Goal: Transaction & Acquisition: Purchase product/service

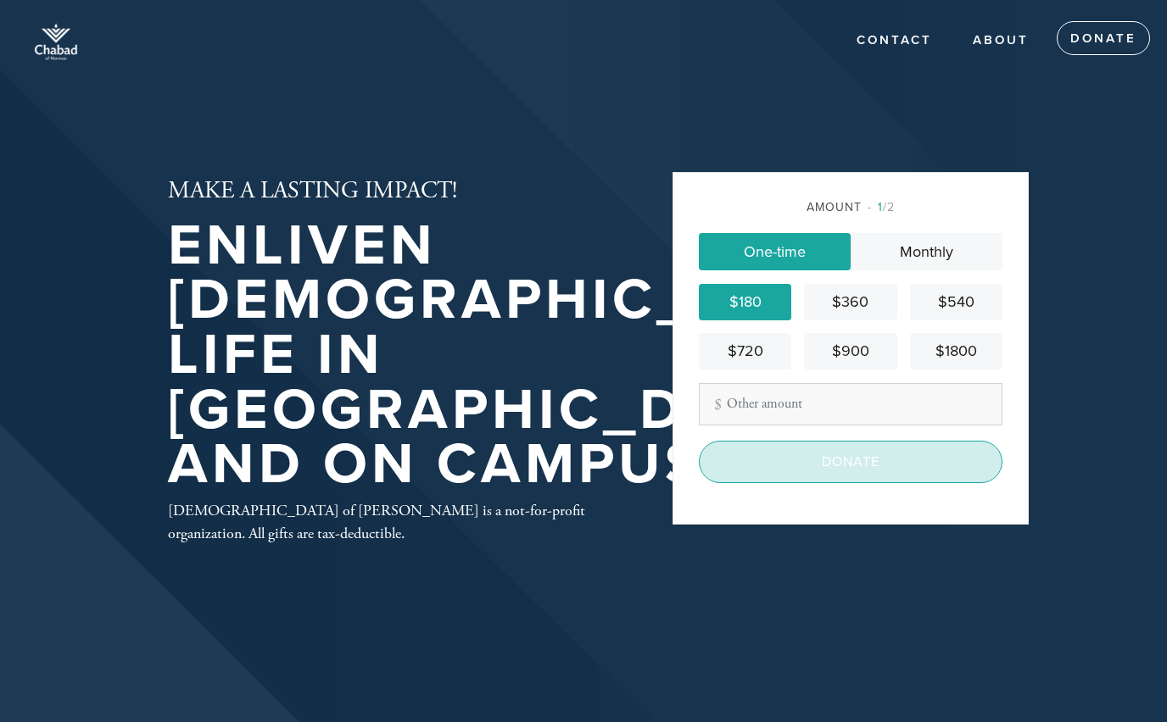
click at [810, 463] on input "Donate" at bounding box center [851, 462] width 304 height 42
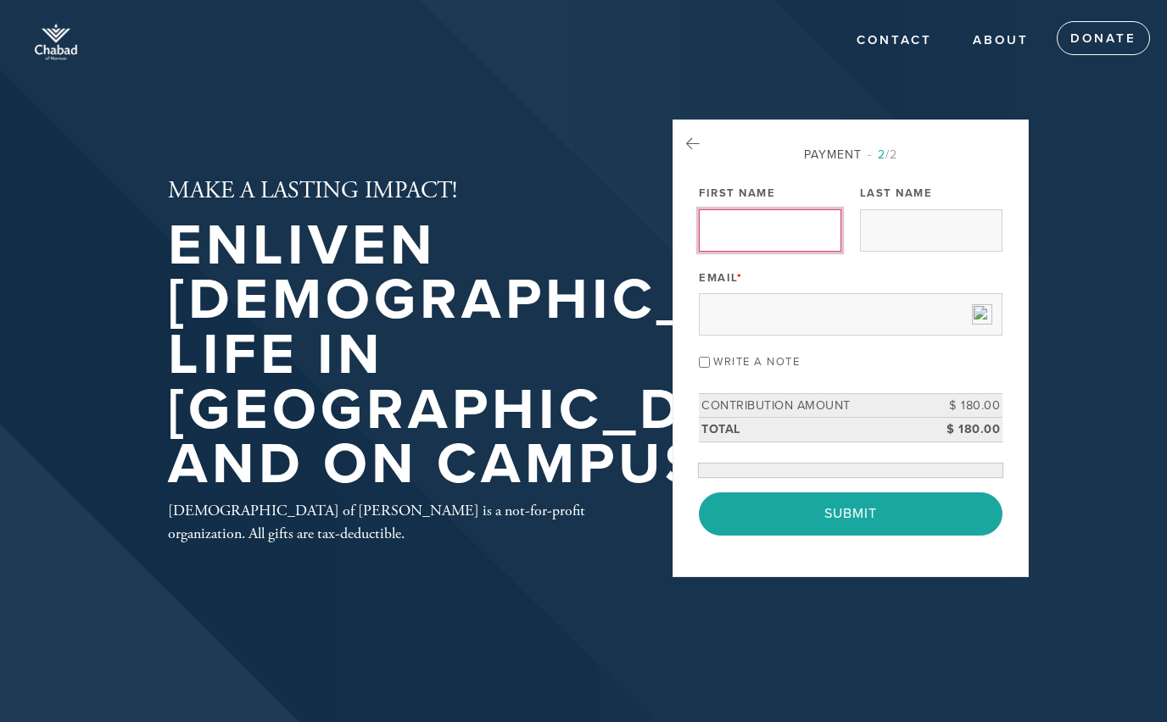
click at [761, 228] on input "First Name" at bounding box center [770, 230] width 142 height 42
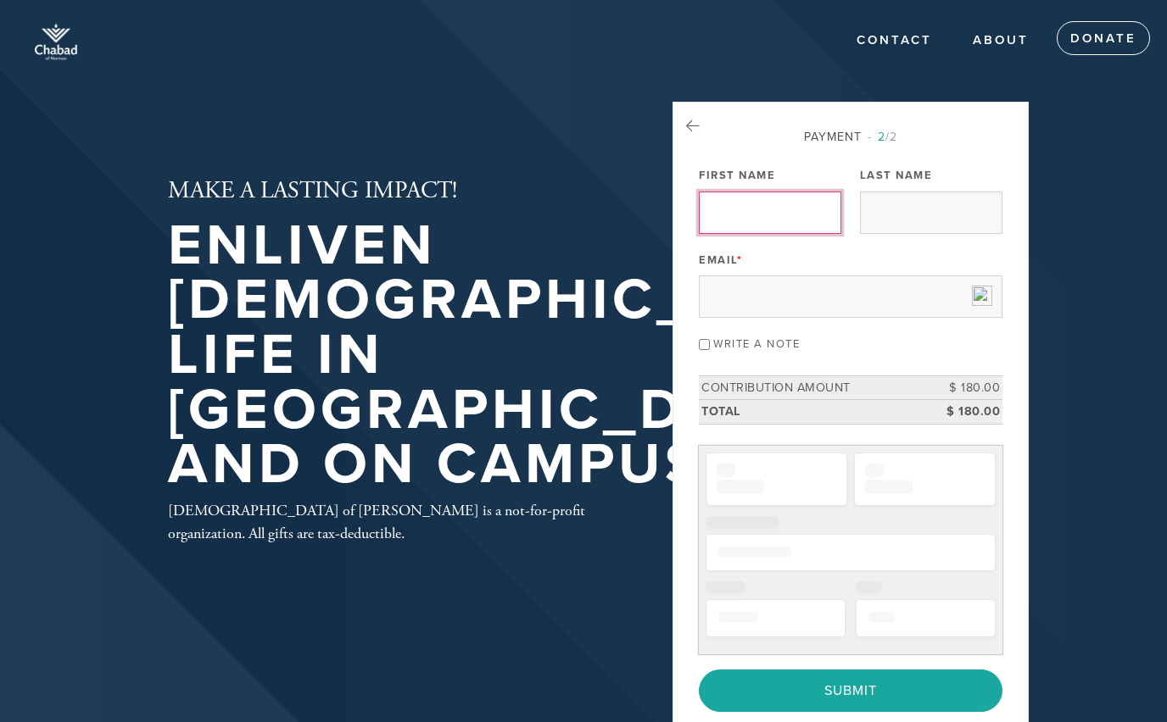
type input "[PERSON_NAME]"
type input "[EMAIL_ADDRESS][DOMAIN_NAME]"
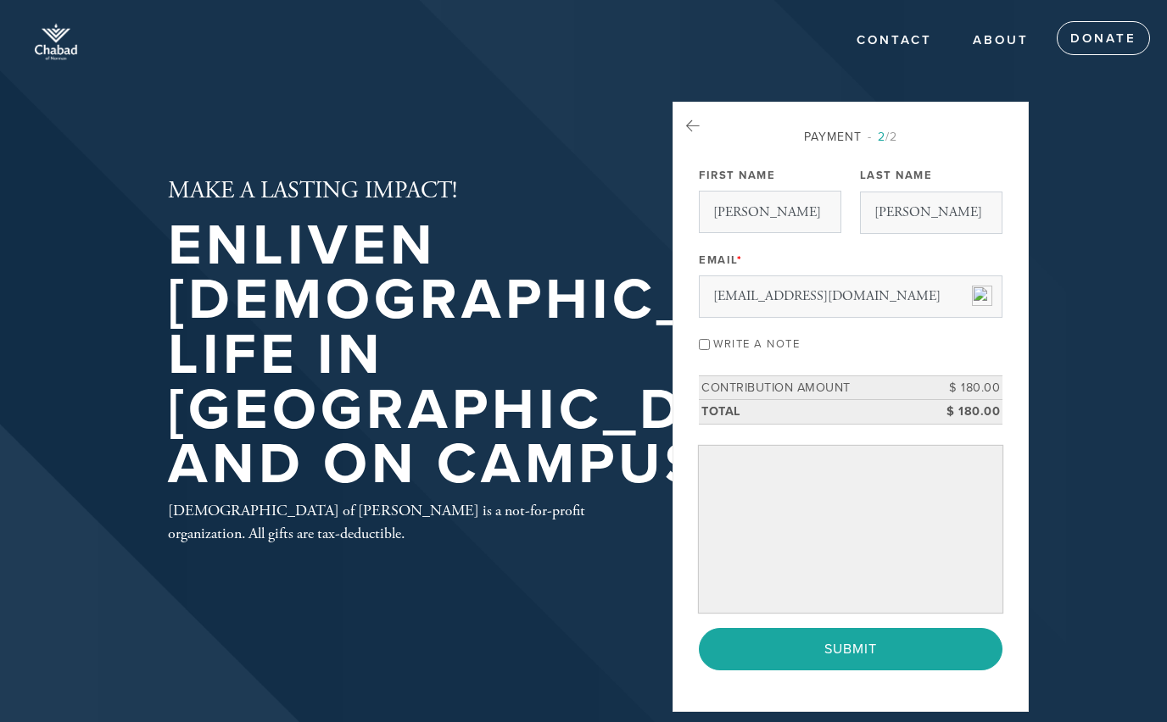
click at [705, 347] on input "Write a note" at bounding box center [704, 343] width 11 height 11
checkbox input "true"
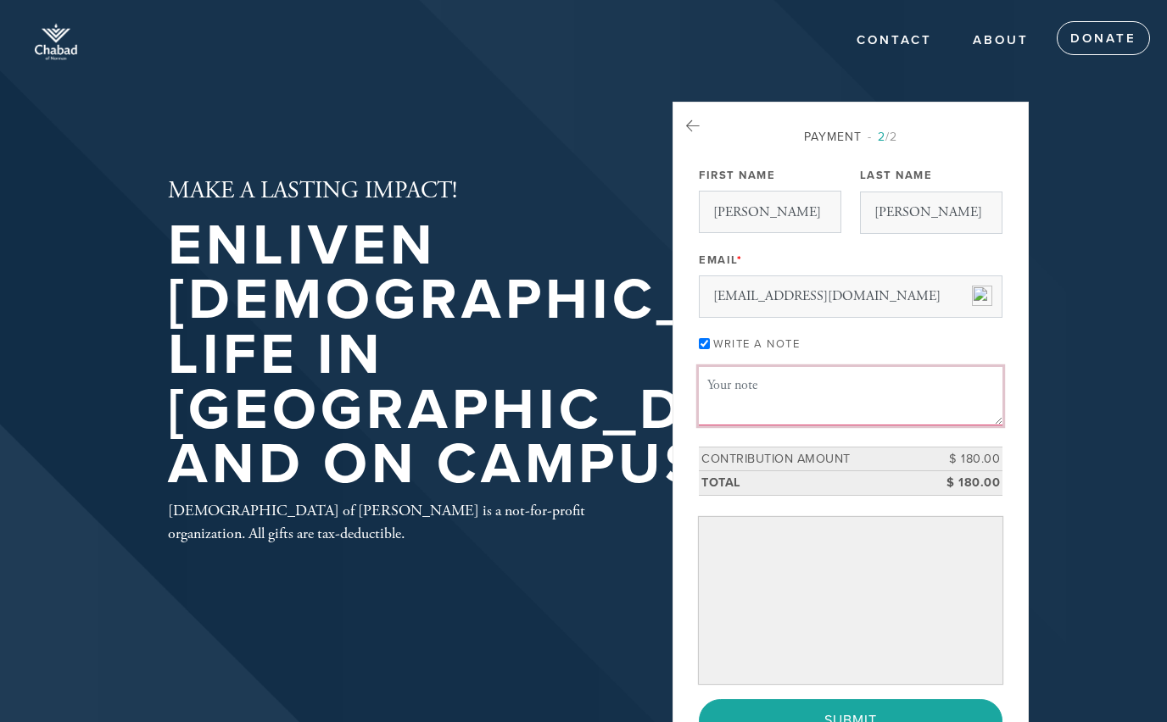
click at [752, 384] on textarea "Message or dedication" at bounding box center [851, 396] width 304 height 58
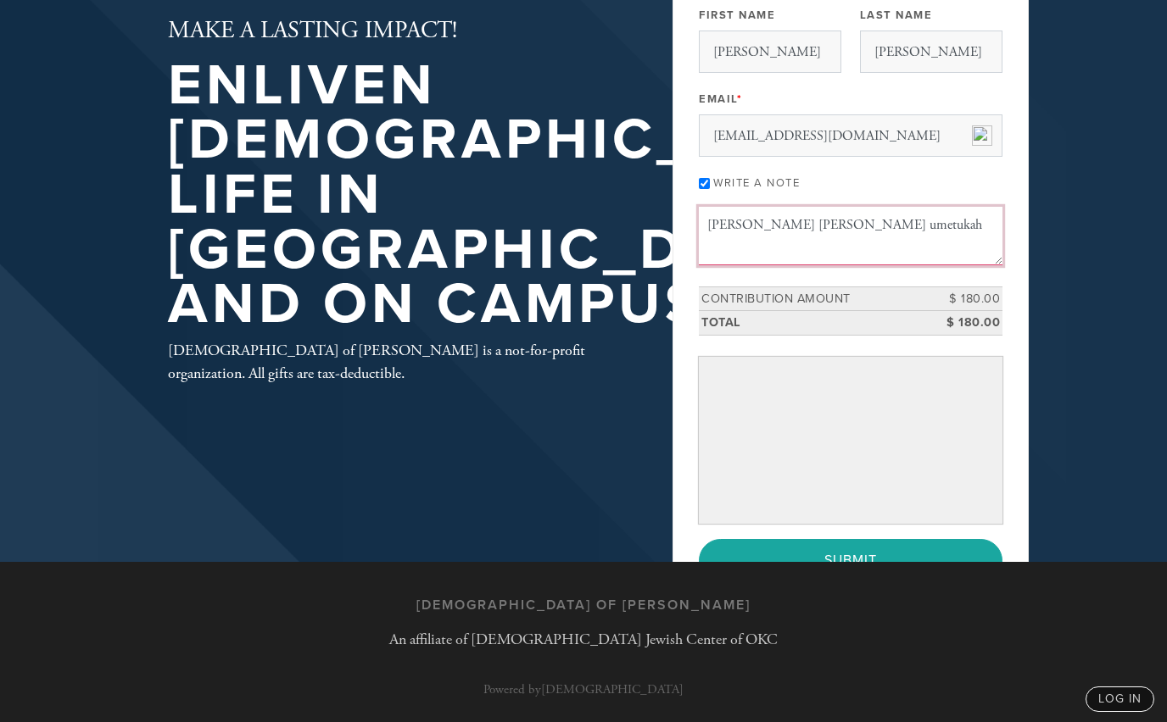
scroll to position [170, 0]
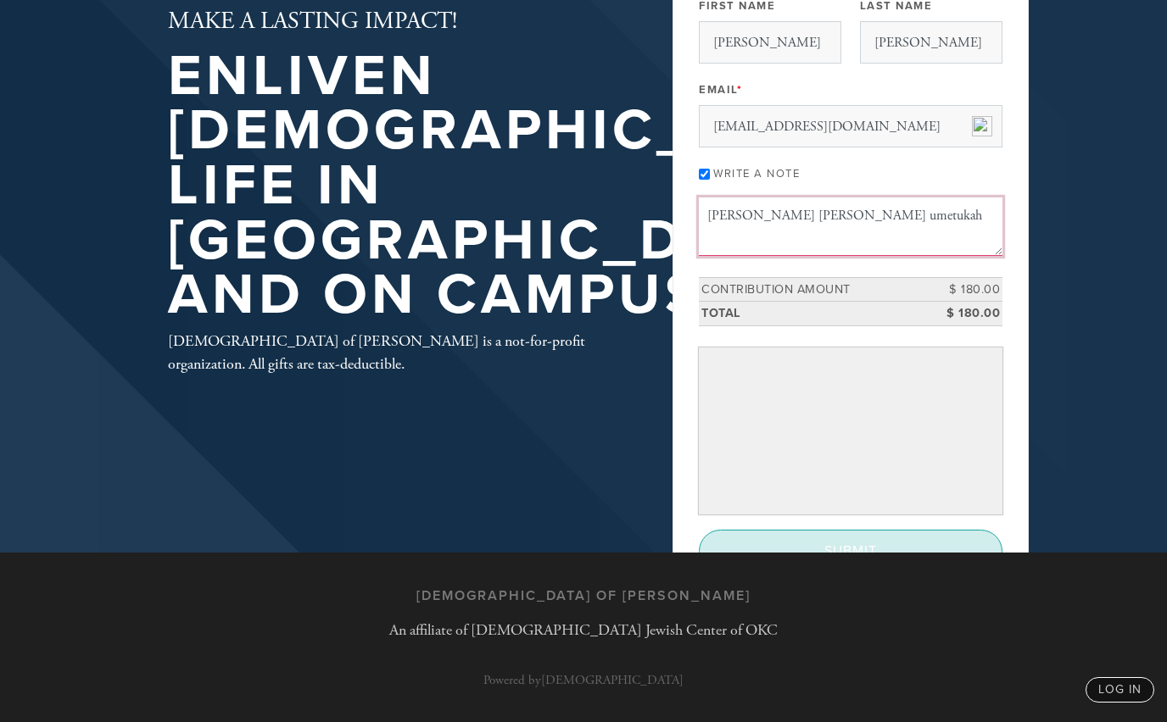
type textarea "[PERSON_NAME] [PERSON_NAME] umetukah"
click at [811, 545] on input "Submit" at bounding box center [851, 551] width 304 height 42
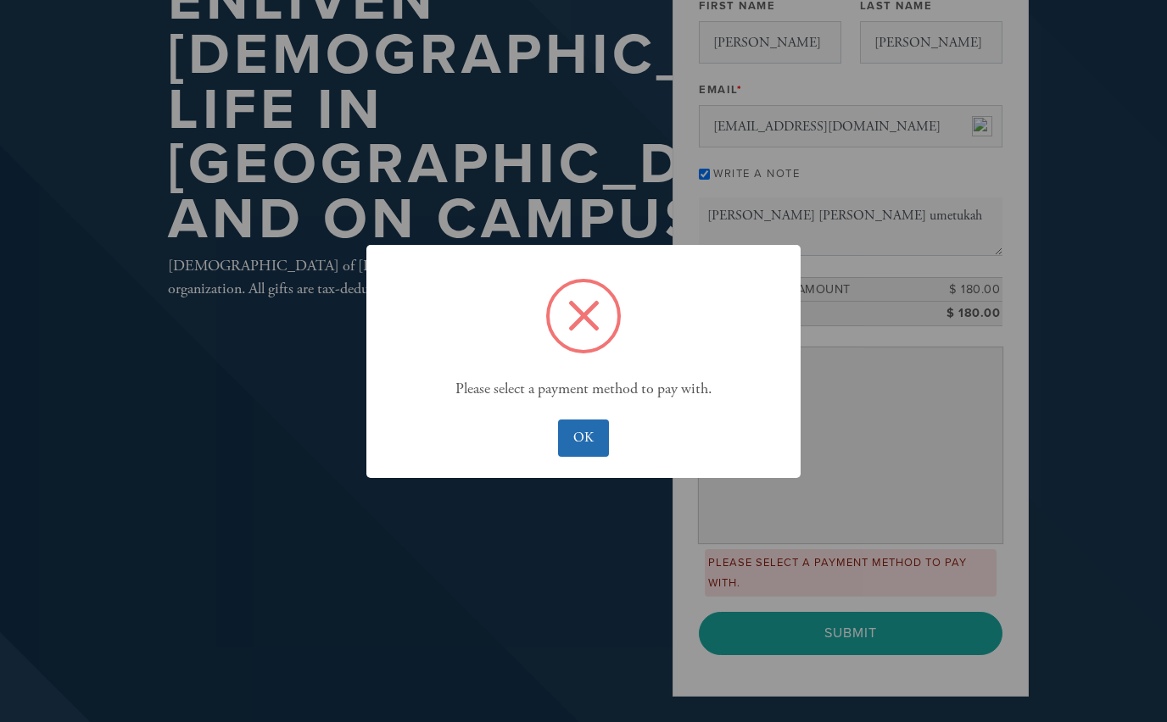
click at [574, 436] on button "OK" at bounding box center [583, 438] width 50 height 37
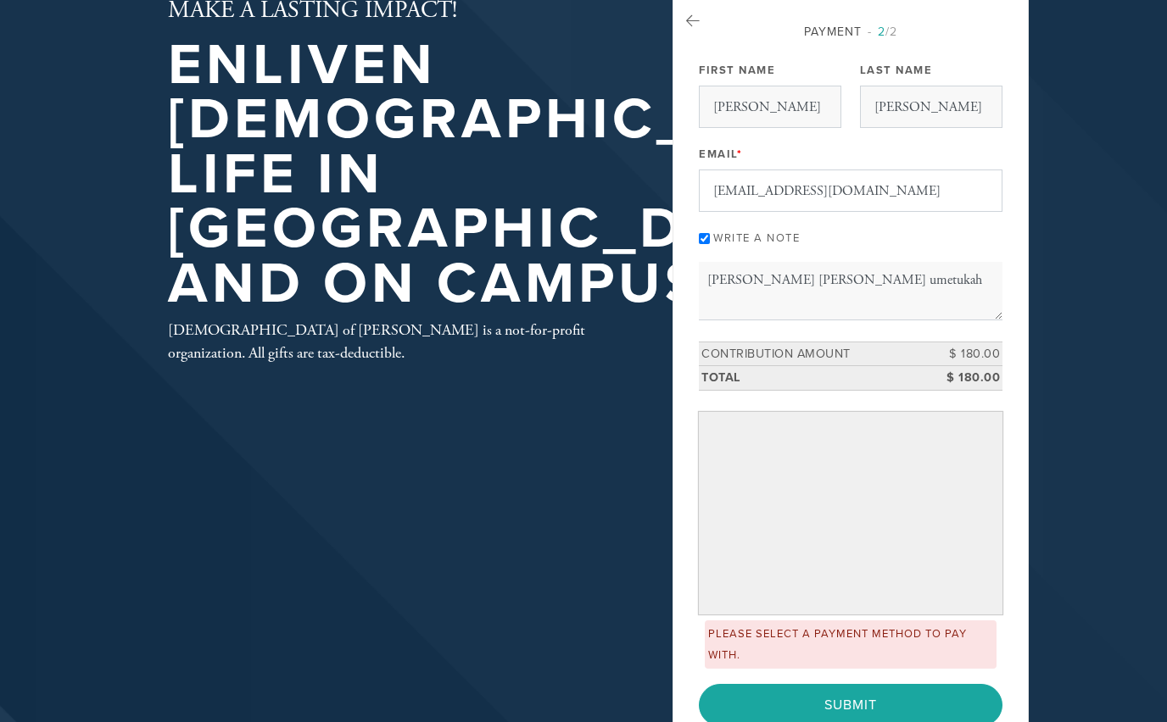
scroll to position [0, 0]
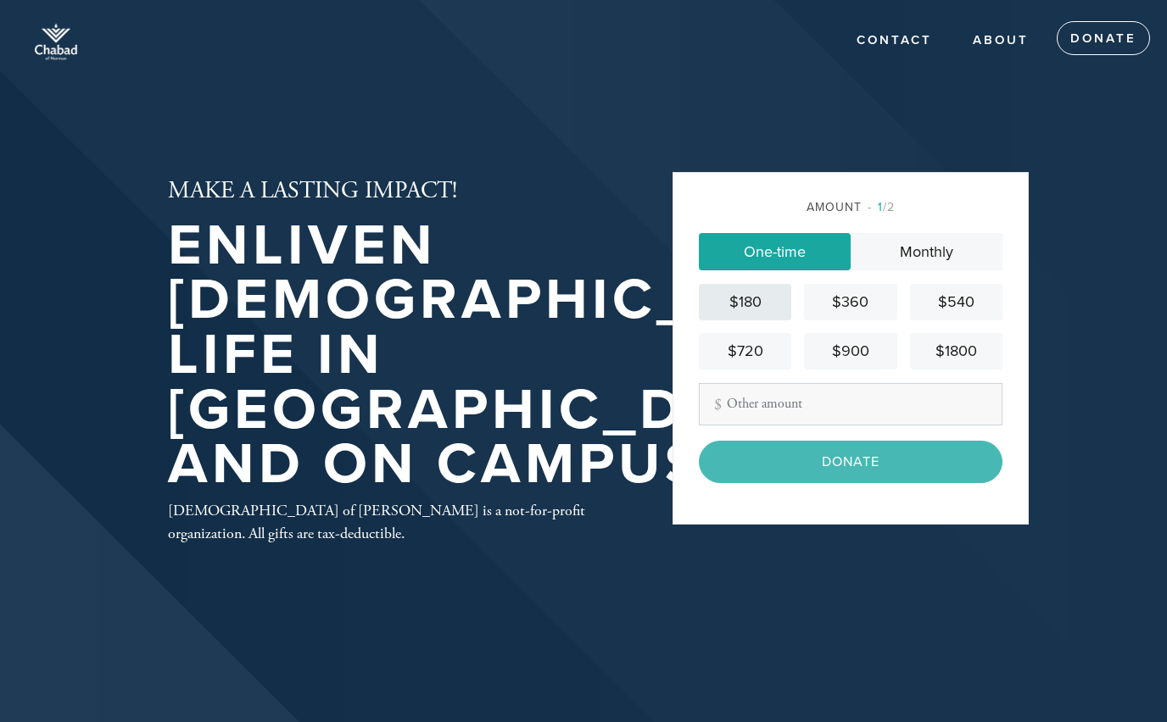
click at [750, 303] on div "$180" at bounding box center [744, 302] width 79 height 23
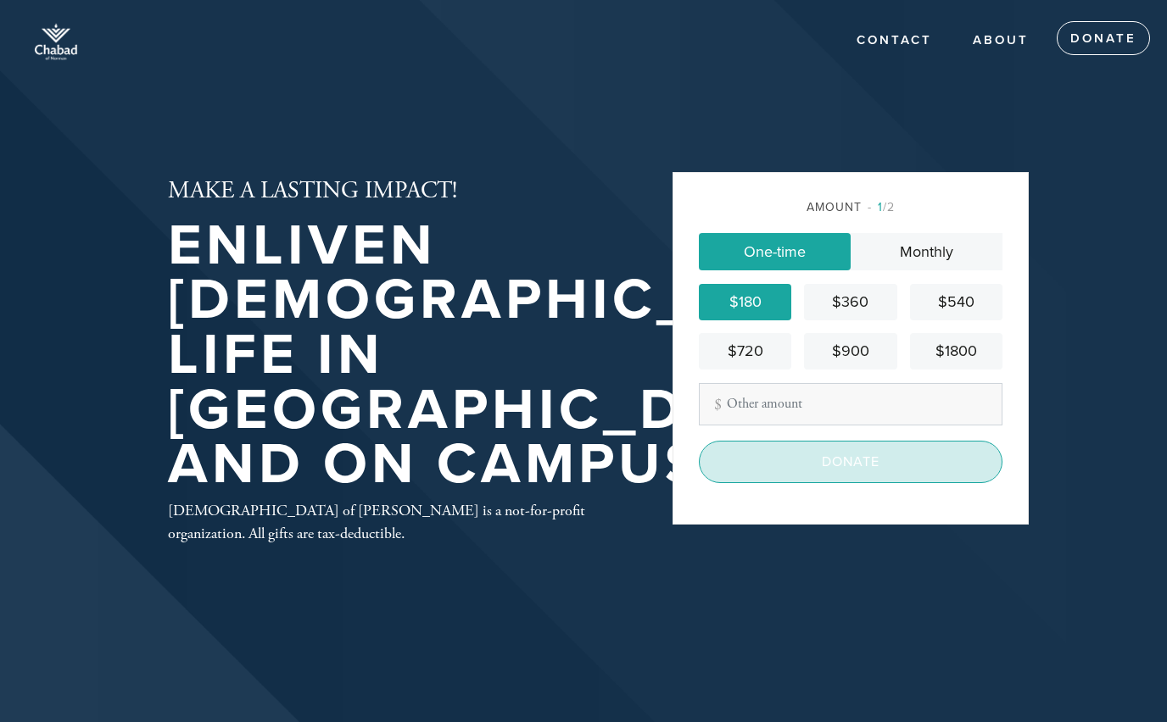
click at [831, 465] on input "Donate" at bounding box center [851, 462] width 304 height 42
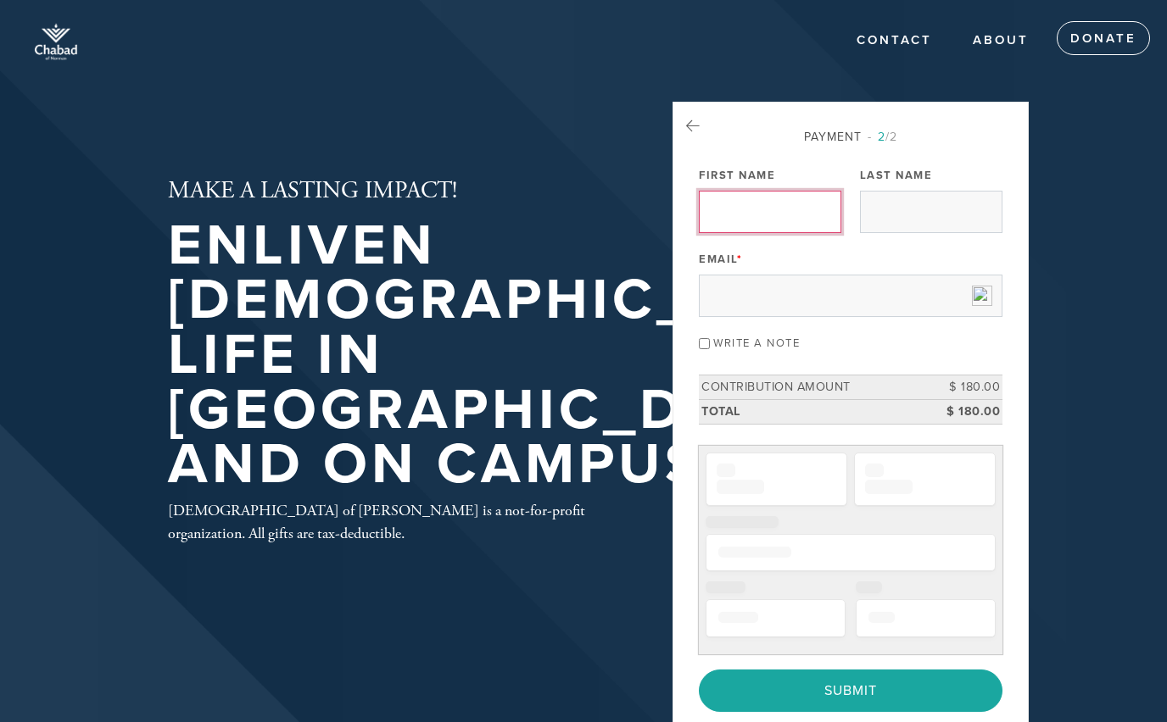
click at [776, 220] on input "First Name" at bounding box center [770, 212] width 142 height 42
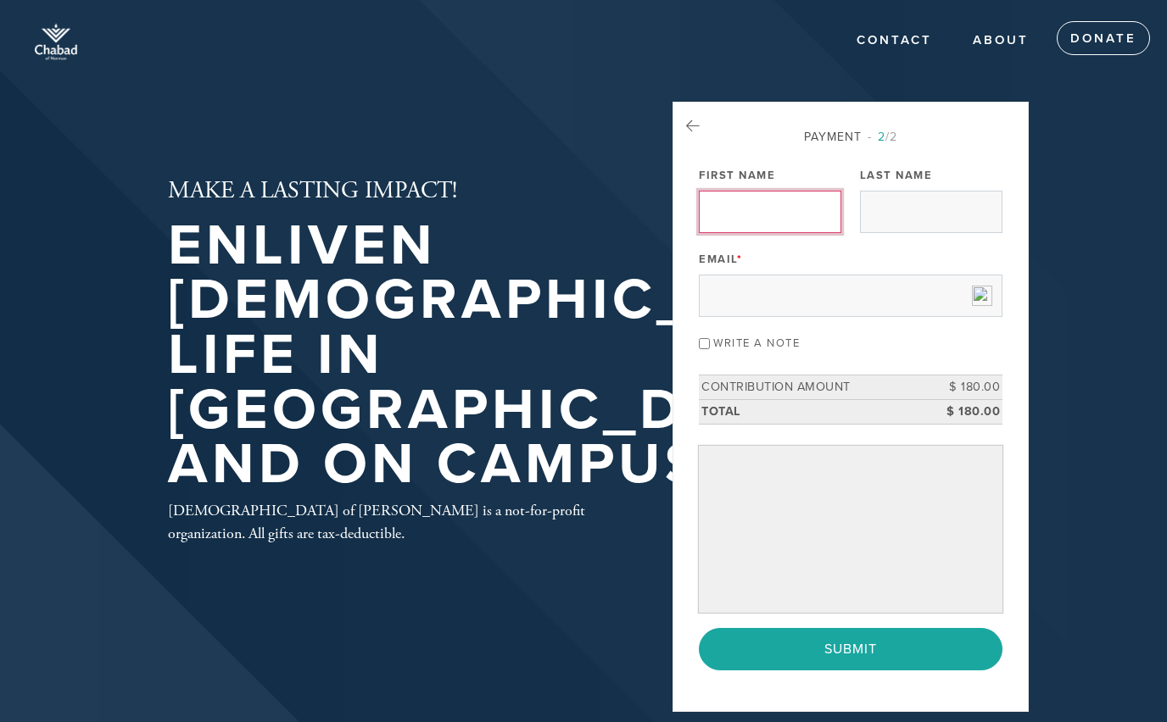
type input "[PERSON_NAME]"
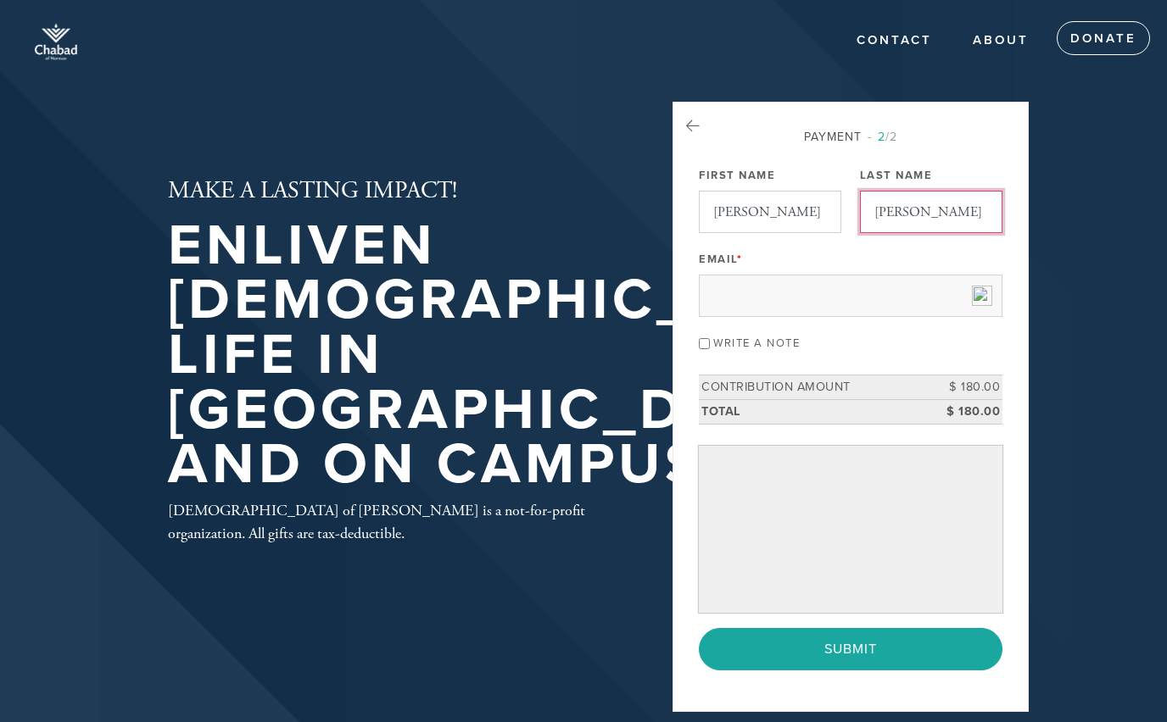
type input "[EMAIL_ADDRESS][DOMAIN_NAME]"
click at [703, 348] on input "Write a note" at bounding box center [704, 343] width 11 height 11
checkbox input "true"
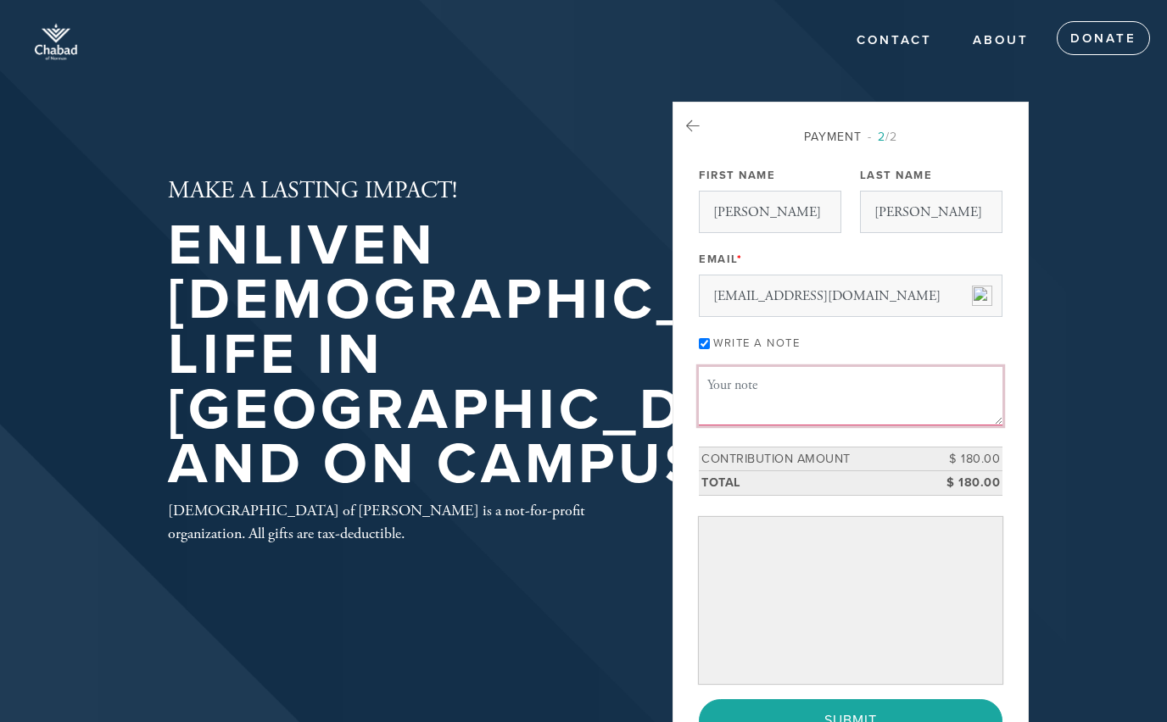
click at [783, 391] on textarea "Message or dedication" at bounding box center [851, 396] width 304 height 58
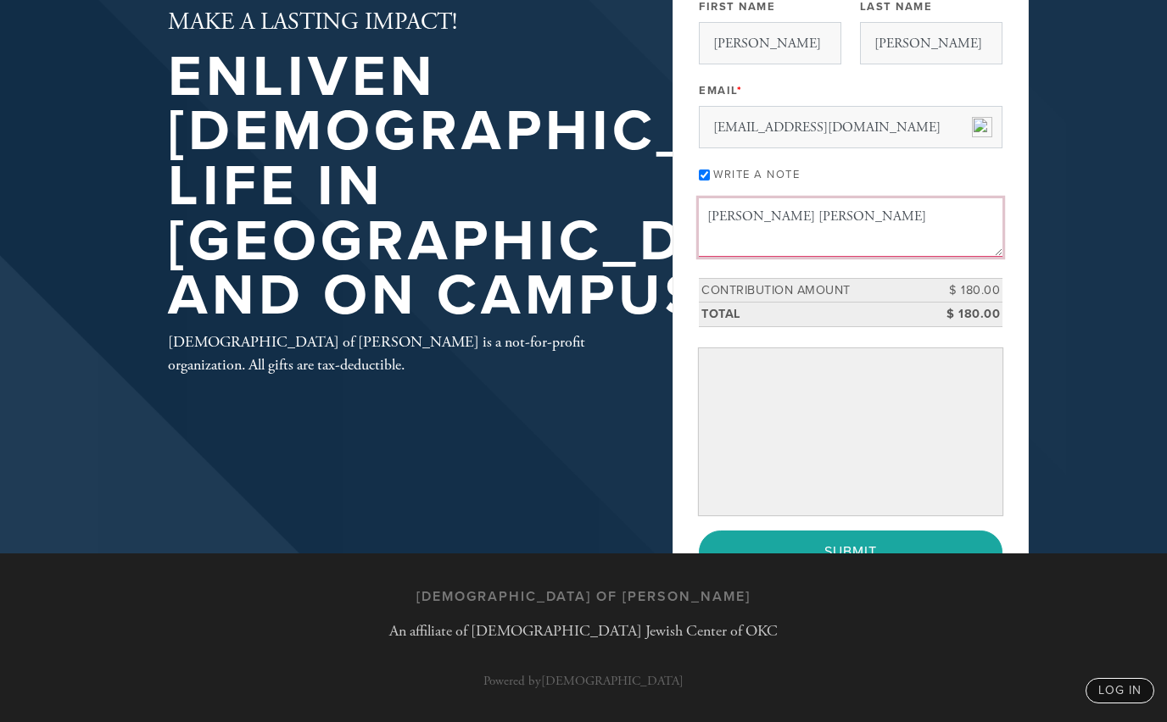
scroll to position [170, 0]
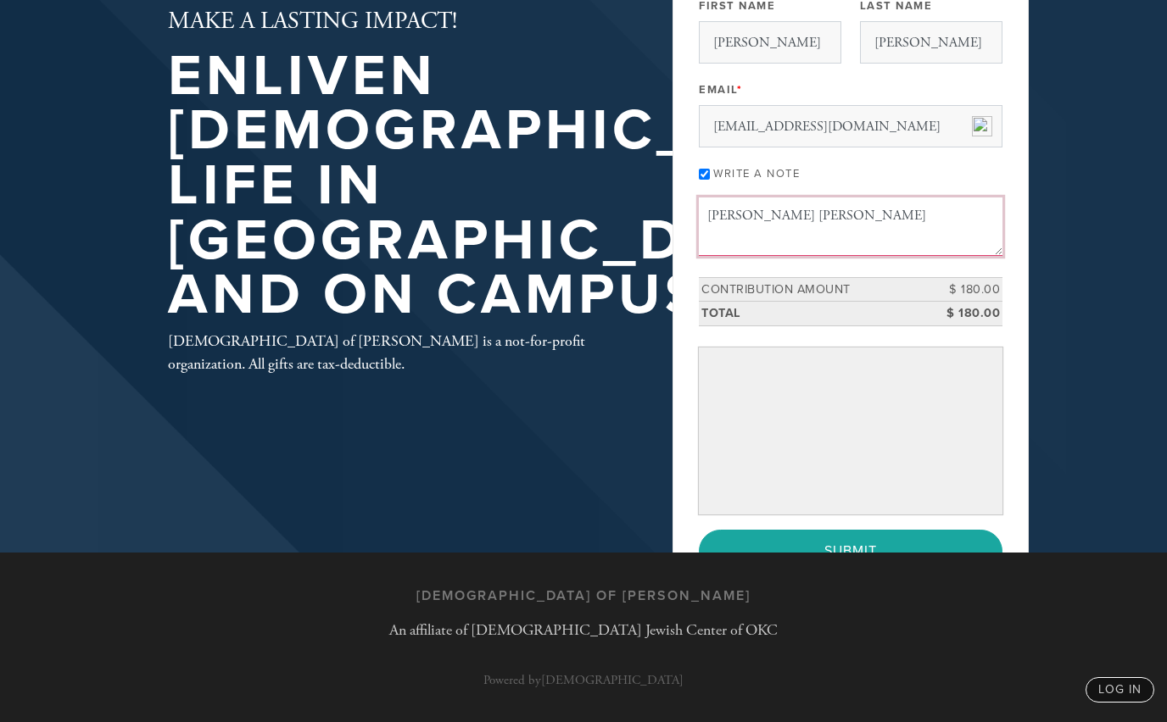
type textarea "Shana Tova"
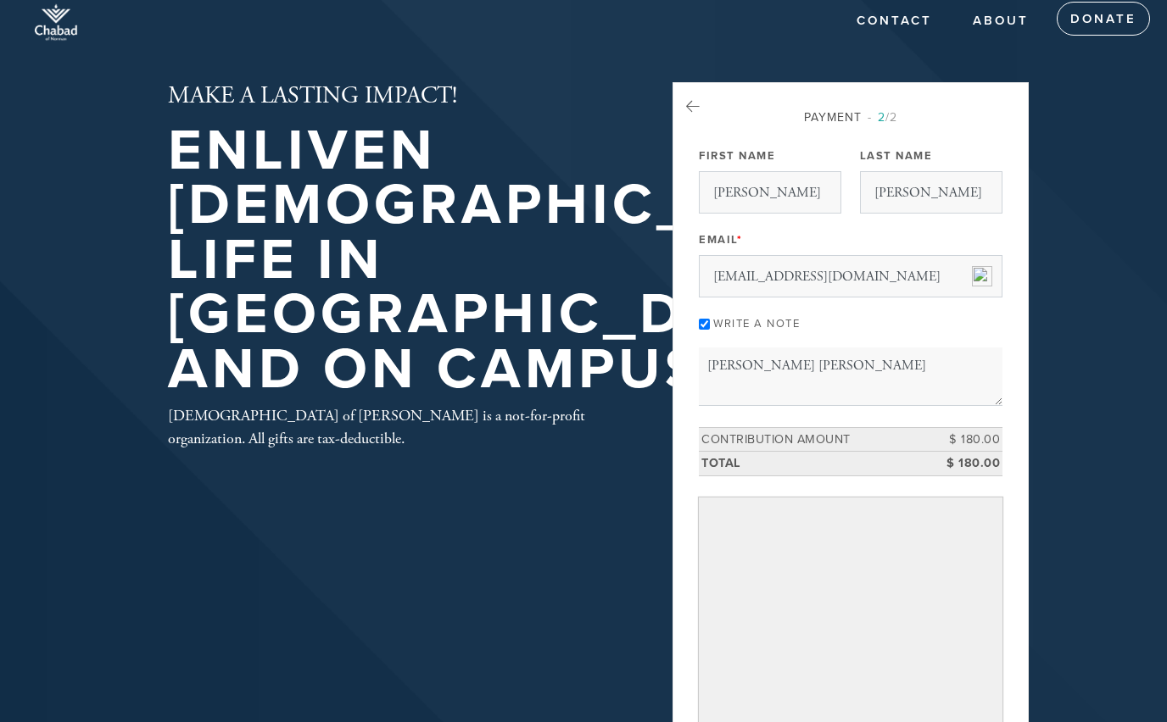
scroll to position [0, 0]
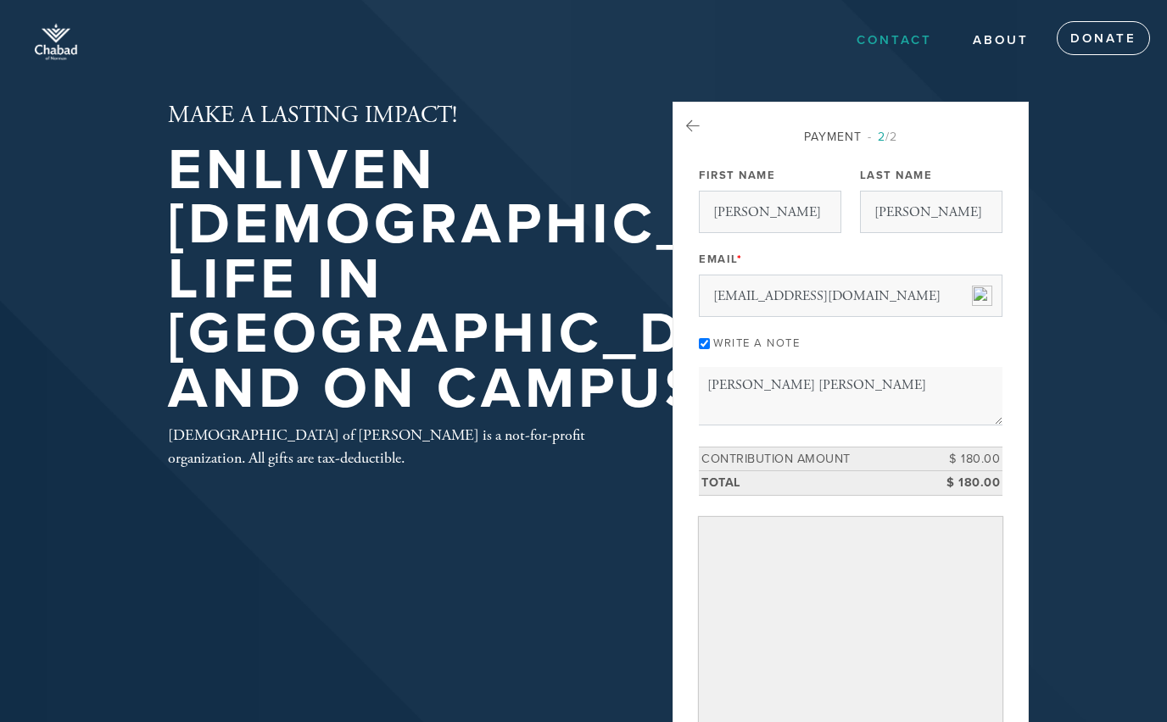
click at [877, 43] on link "Contact" at bounding box center [894, 41] width 101 height 32
